Goal: Task Accomplishment & Management: Use online tool/utility

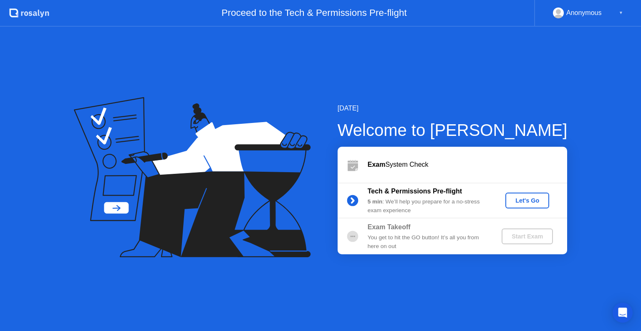
click at [522, 200] on div "Let's Go" at bounding box center [526, 200] width 37 height 7
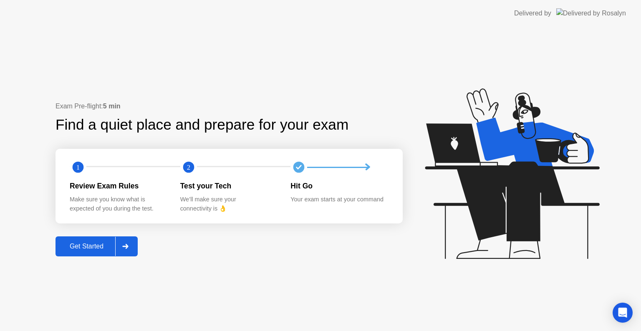
click at [128, 247] on icon at bounding box center [125, 246] width 6 height 5
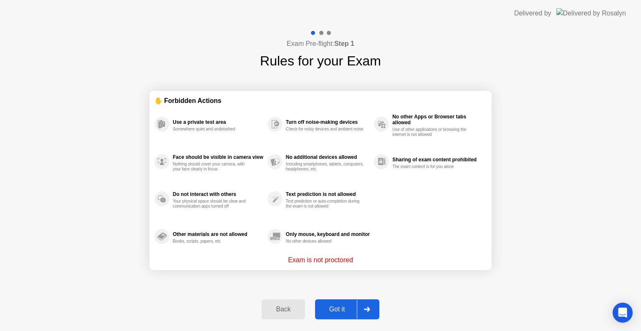
click at [366, 306] on div at bounding box center [367, 309] width 20 height 19
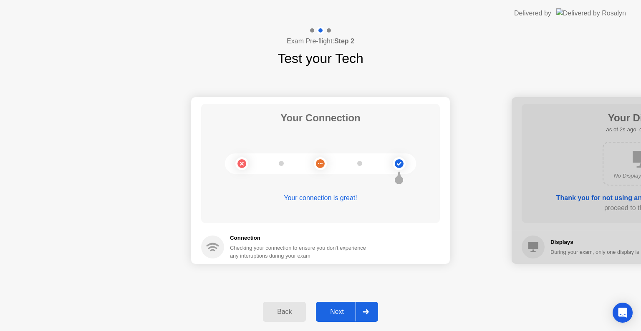
click at [367, 312] on icon at bounding box center [365, 311] width 6 height 5
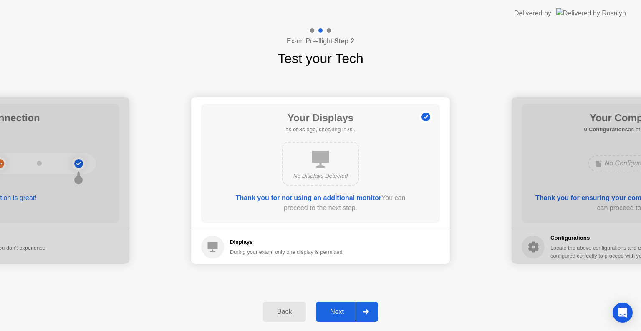
click at [367, 312] on icon at bounding box center [365, 311] width 6 height 5
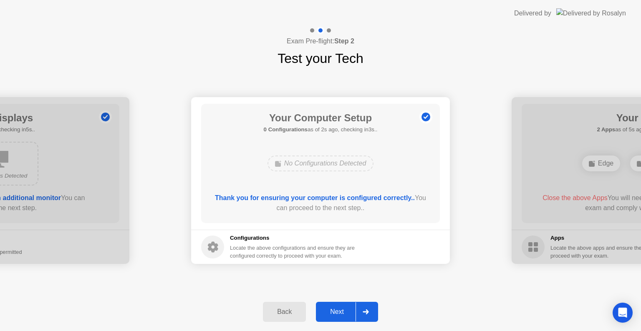
click at [367, 312] on icon at bounding box center [365, 311] width 6 height 5
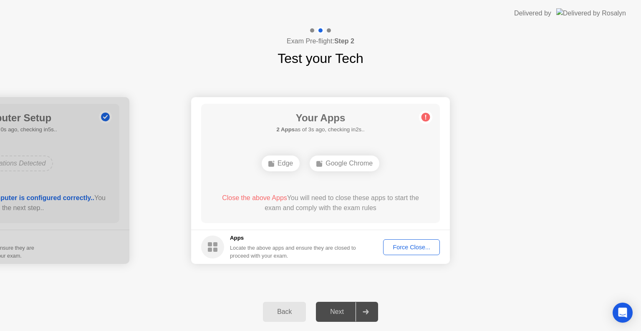
click at [410, 249] on div "Force Close..." at bounding box center [411, 247] width 51 height 7
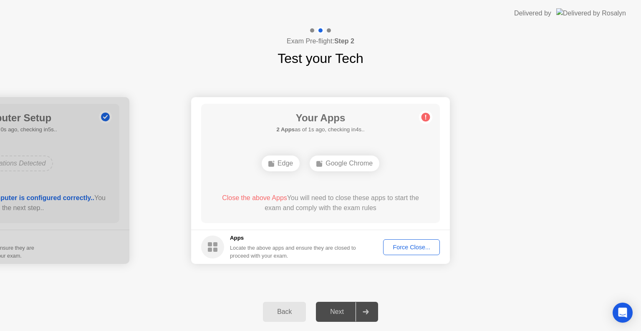
click at [402, 247] on div "Force Close..." at bounding box center [411, 247] width 51 height 7
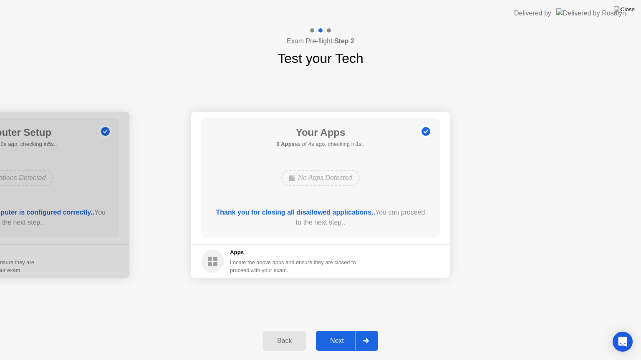
click at [361, 331] on div at bounding box center [365, 341] width 20 height 19
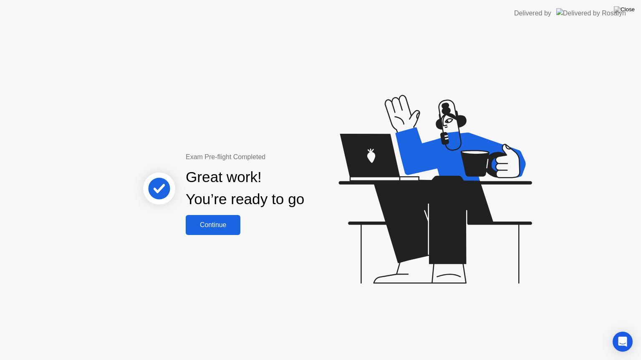
click at [226, 223] on div "Continue" at bounding box center [213, 225] width 50 height 8
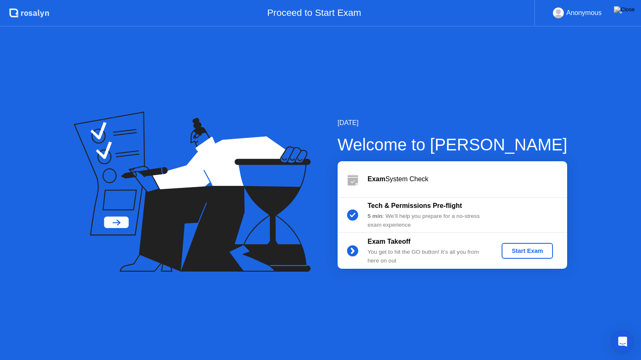
click at [516, 252] on div "Start Exam" at bounding box center [527, 251] width 45 height 7
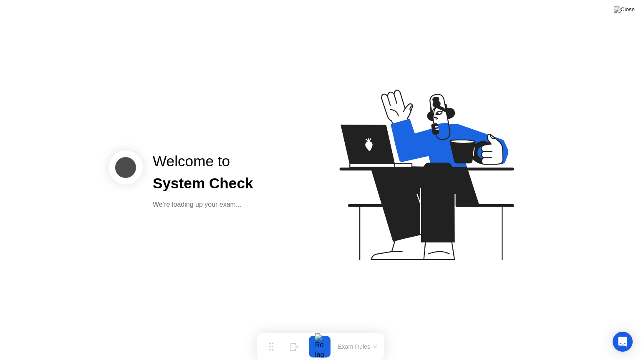
click at [372, 331] on icon at bounding box center [374, 347] width 4 height 3
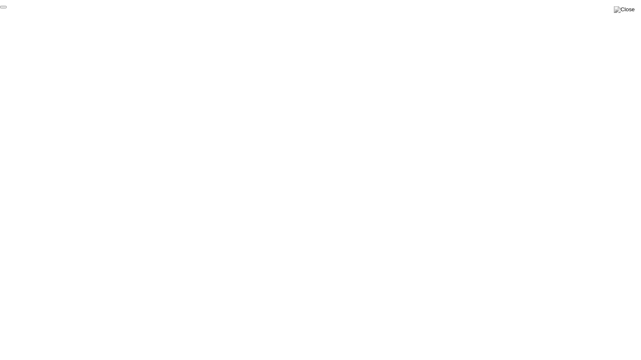
click div "End Proctoring Session"
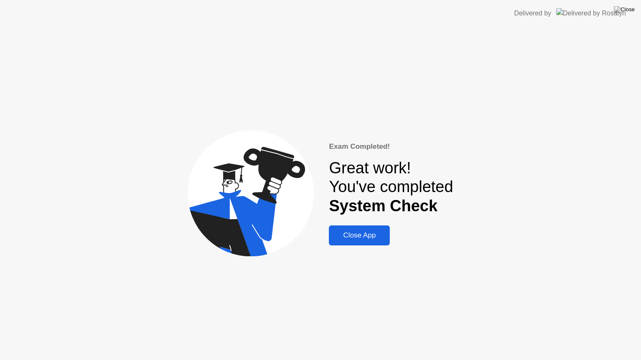
click at [363, 235] on div "Close App" at bounding box center [359, 235] width 56 height 8
